Goal: Task Accomplishment & Management: Use online tool/utility

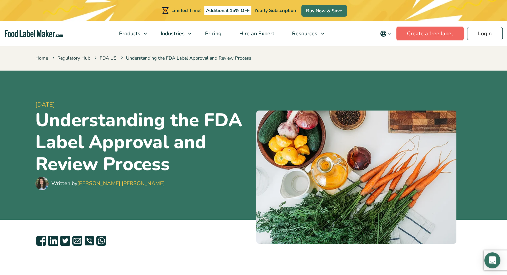
click at [435, 32] on link "Create a free label" at bounding box center [429, 33] width 67 height 13
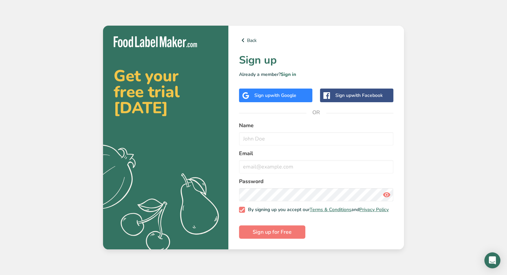
click at [278, 92] on span "with Google" at bounding box center [283, 95] width 26 height 6
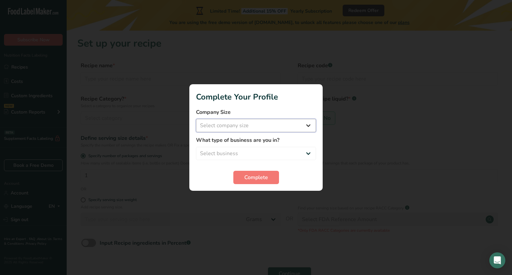
click at [230, 126] on select "Select company size Fewer than 10 Employees 10 to 50 Employees 51 to 500 Employ…" at bounding box center [256, 125] width 120 height 13
select select "1"
click at [196, 119] on select "Select company size Fewer than 10 Employees 10 to 50 Employees 51 to 500 Employ…" at bounding box center [256, 125] width 120 height 13
click at [263, 154] on select "Select business Packaged Food Manufacturer Restaurant & Cafe Bakery Meal Plans …" at bounding box center [256, 153] width 120 height 13
select select "8"
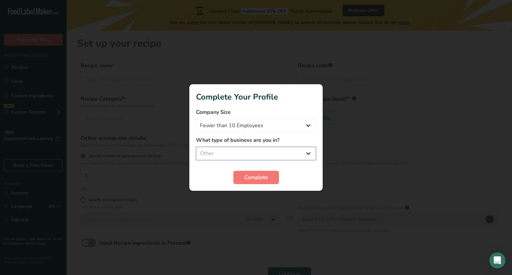
click at [196, 147] on select "Select business Packaged Food Manufacturer Restaurant & Cafe Bakery Meal Plans …" at bounding box center [256, 153] width 120 height 13
click at [261, 176] on span "Complete" at bounding box center [256, 178] width 24 height 8
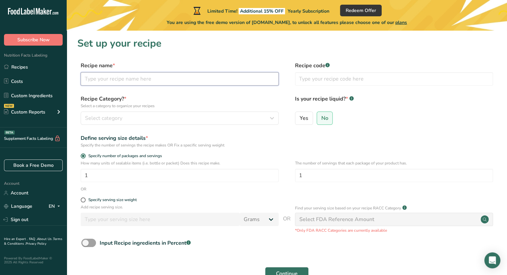
click at [140, 81] on input "text" at bounding box center [180, 78] width 198 height 13
click at [131, 121] on div "Select category" at bounding box center [177, 118] width 185 height 8
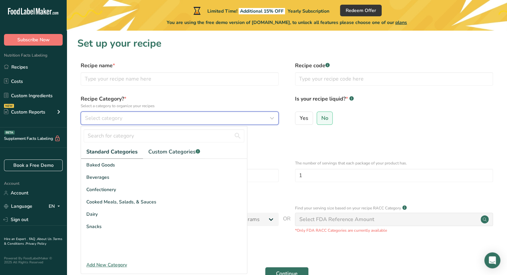
click at [132, 120] on div "Select category" at bounding box center [177, 118] width 185 height 8
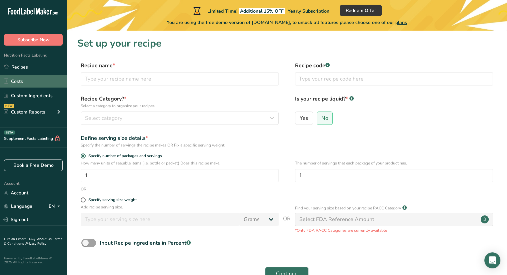
click at [38, 82] on link "Costs" at bounding box center [33, 81] width 67 height 13
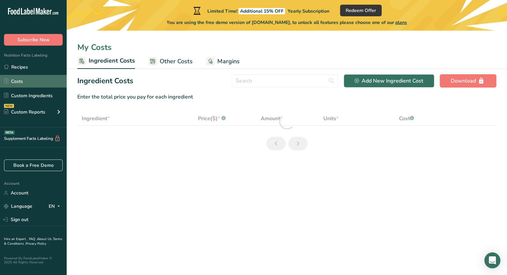
select select "1"
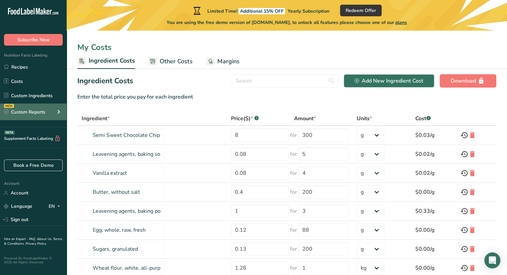
click at [30, 112] on div "Custom Reports" at bounding box center [24, 112] width 41 height 7
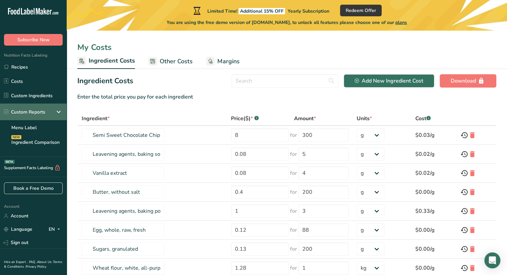
click at [52, 111] on div "Custom Reports" at bounding box center [33, 112] width 67 height 17
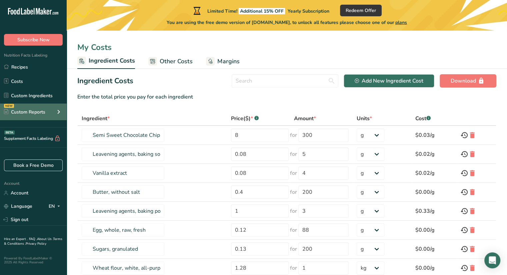
click at [52, 111] on div "NEW Custom Reports" at bounding box center [33, 112] width 67 height 17
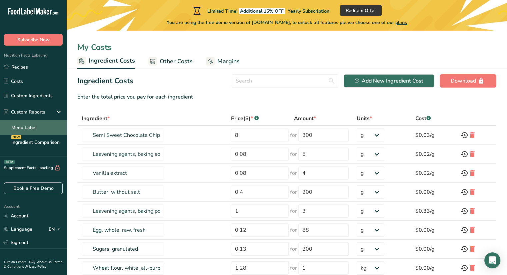
click at [27, 125] on link "Menu Label" at bounding box center [33, 127] width 67 height 15
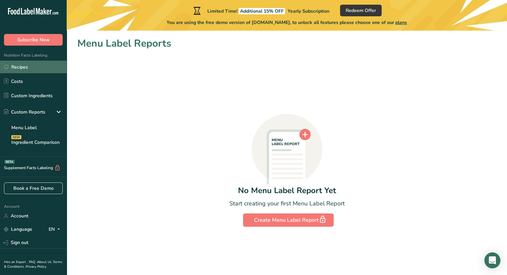
click at [25, 69] on link "Recipes" at bounding box center [33, 67] width 67 height 13
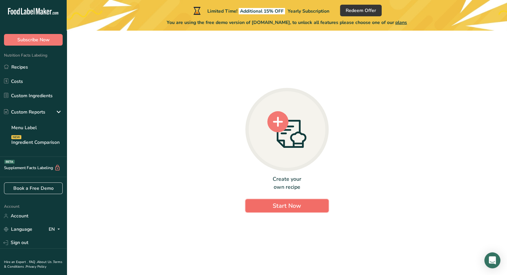
click at [292, 208] on span "Start Now" at bounding box center [287, 206] width 28 height 8
